Goal: Check status: Check status

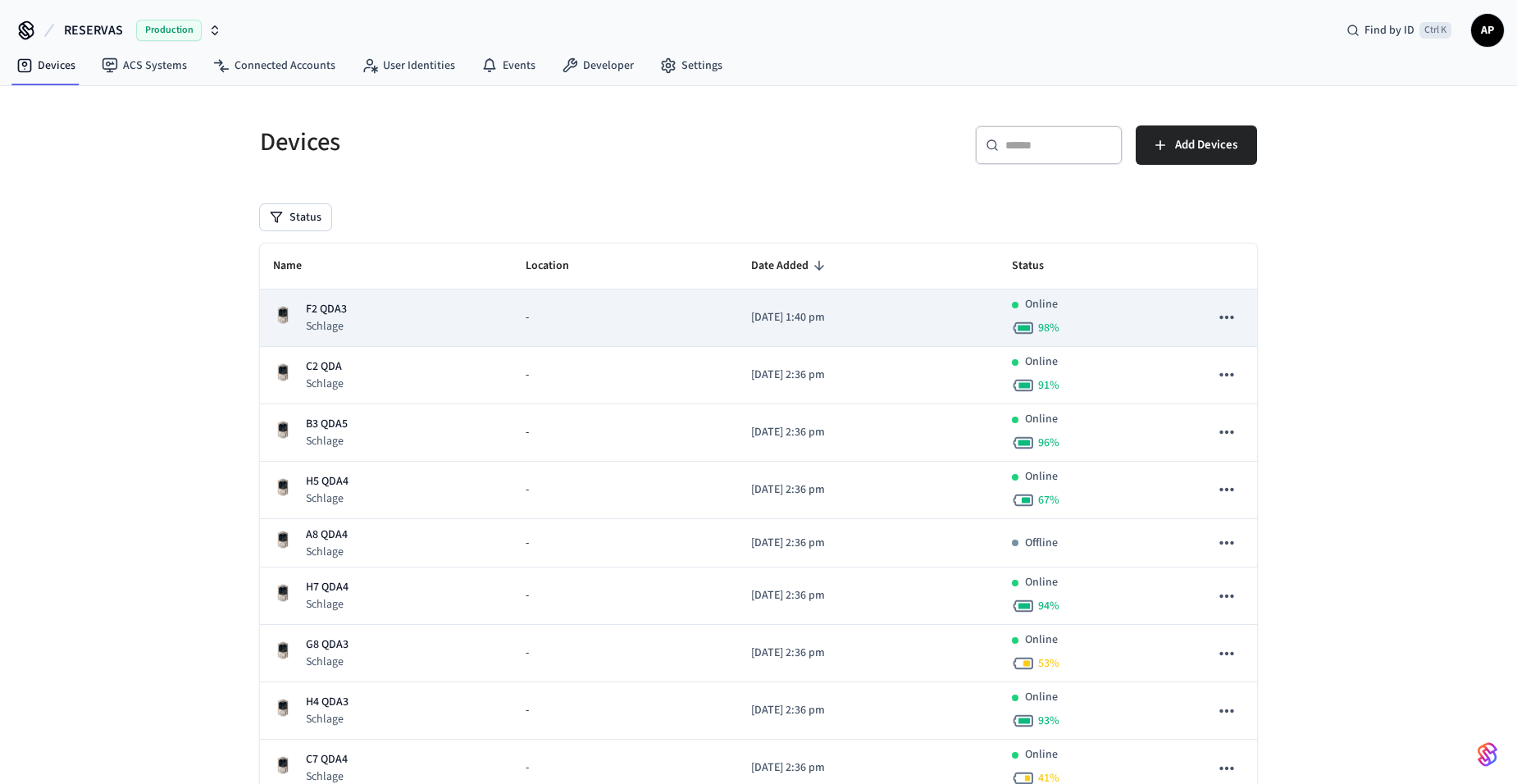
click at [335, 298] on td "F2 QDA3 Schlage" at bounding box center [386, 318] width 253 height 57
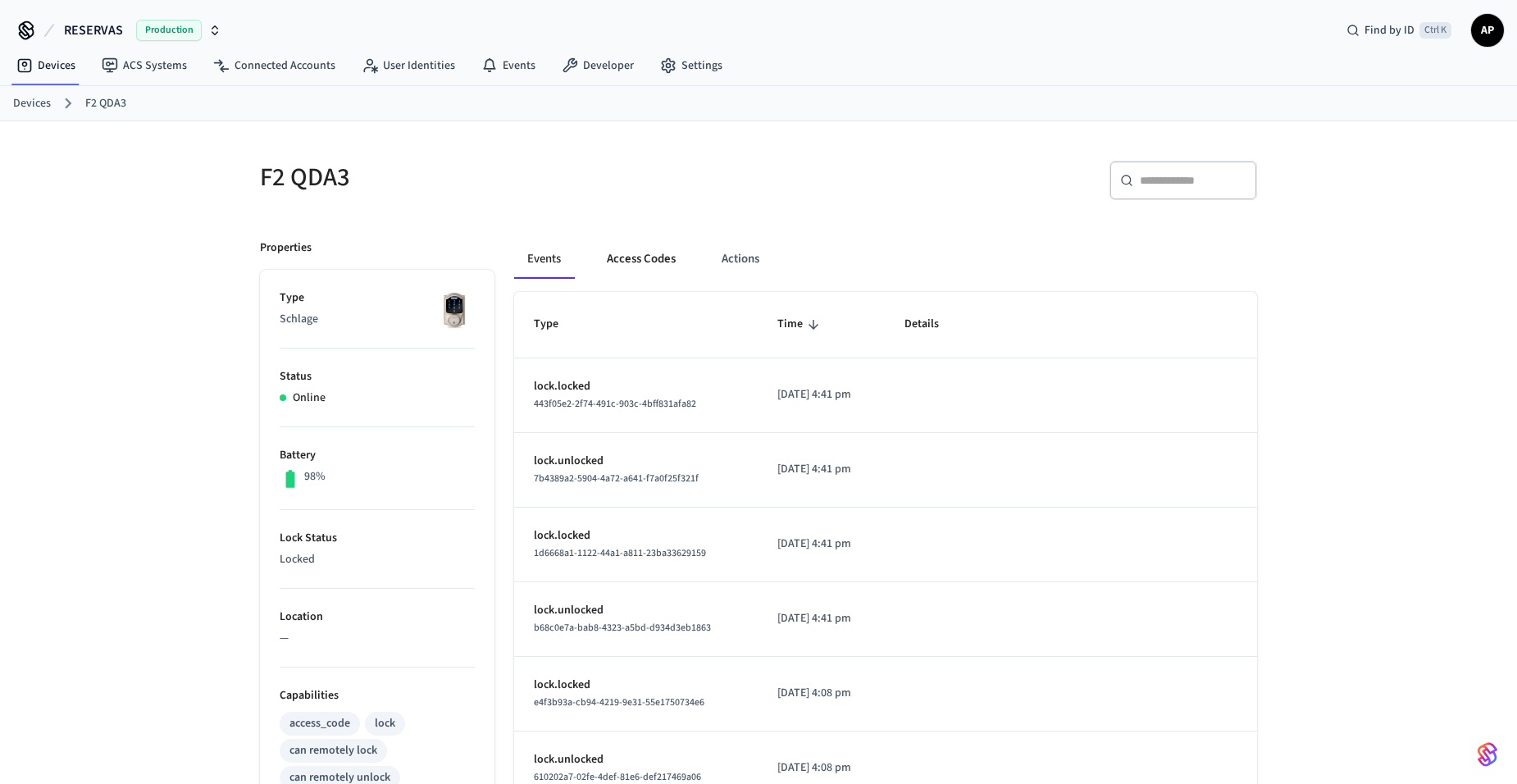
click at [654, 261] on button "Access Codes" at bounding box center [640, 258] width 95 height 39
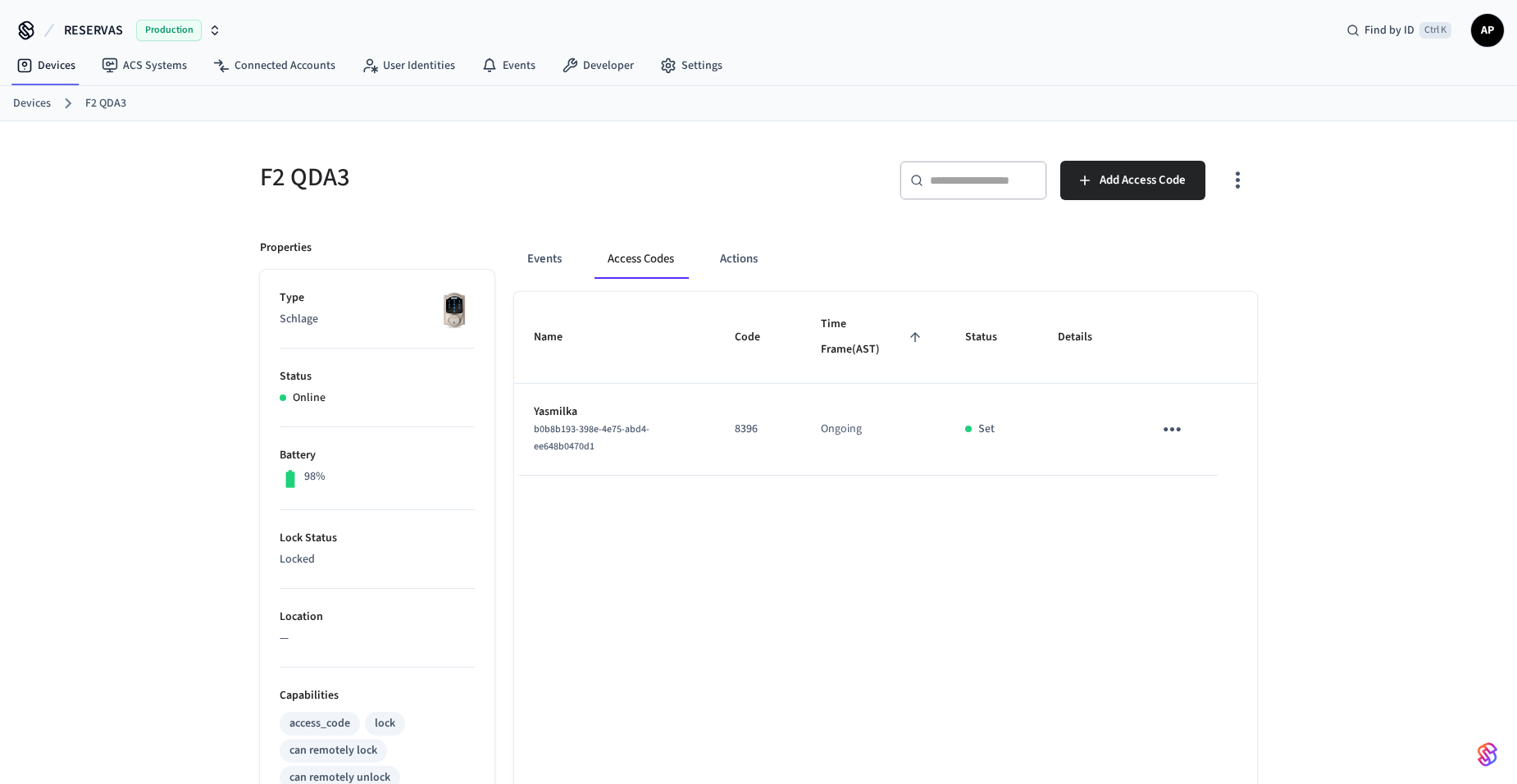
click at [581, 263] on div "Events Access Codes Actions" at bounding box center [886, 258] width 743 height 39
click at [551, 262] on button "Events" at bounding box center [544, 258] width 61 height 39
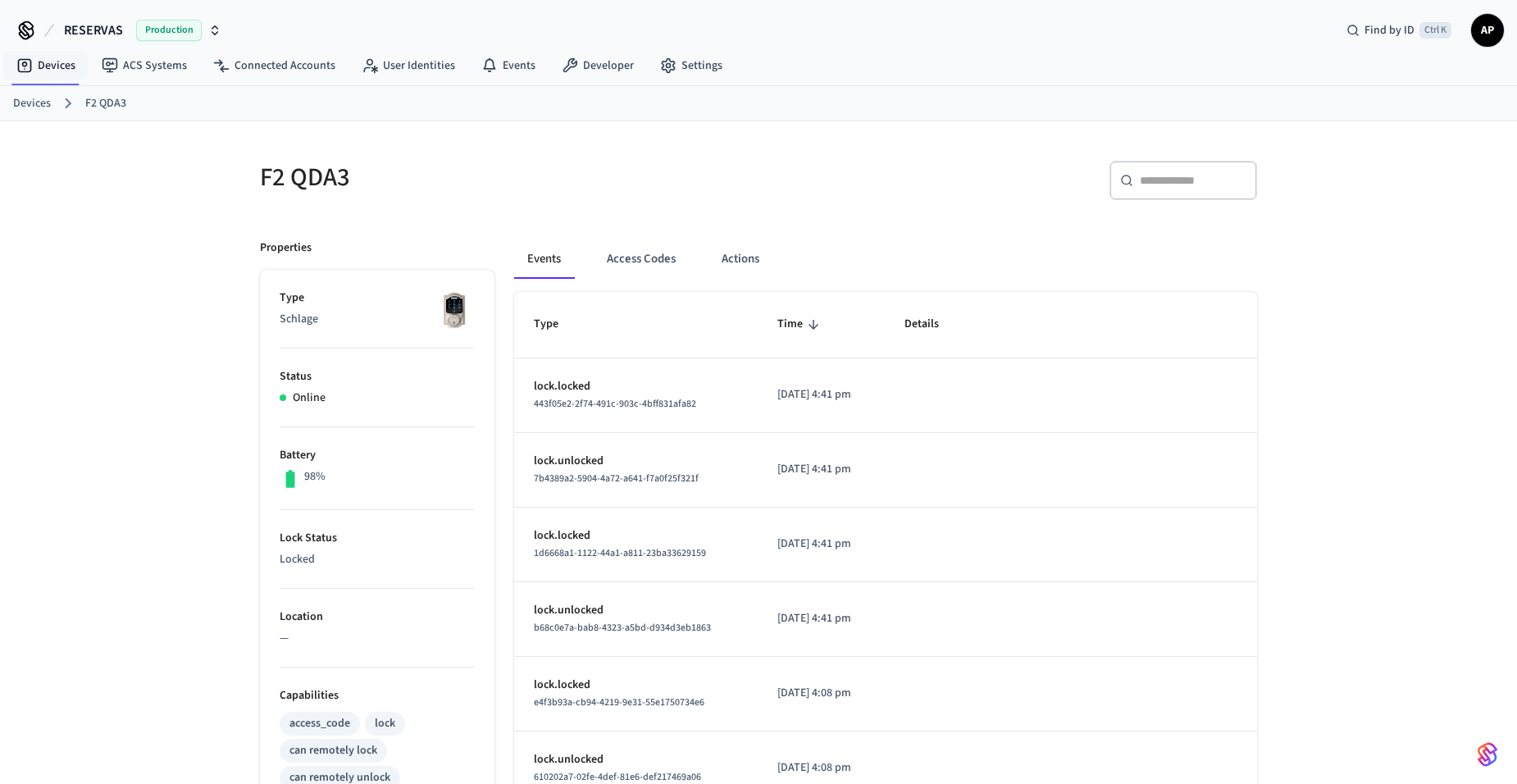
click at [46, 100] on link "Devices" at bounding box center [32, 103] width 38 height 17
